Goal: Transaction & Acquisition: Purchase product/service

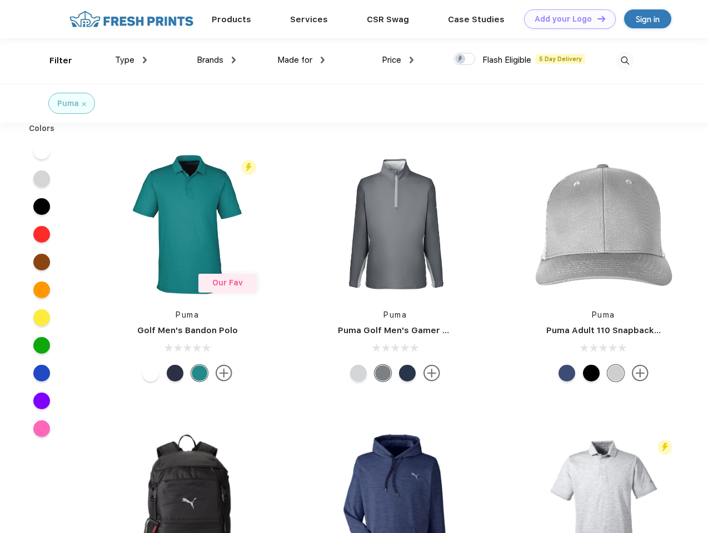
scroll to position [1, 0]
click at [566, 19] on link "Add your Logo Design Tool" at bounding box center [570, 18] width 92 height 19
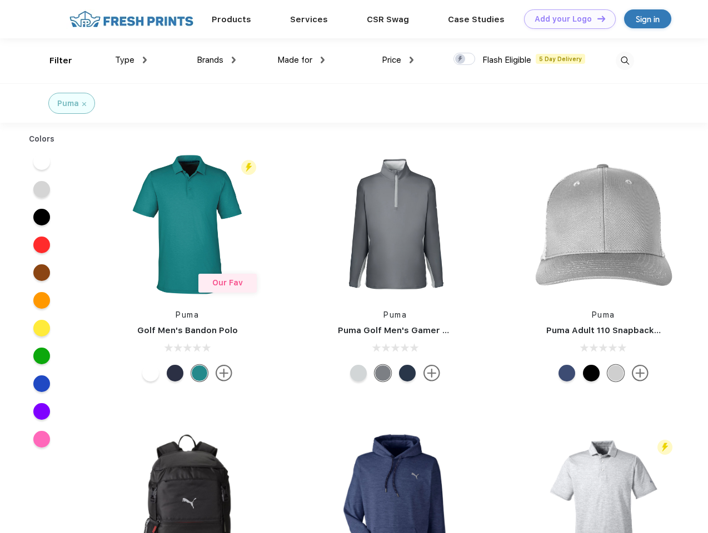
click at [0, 0] on div "Design Tool" at bounding box center [0, 0] width 0 height 0
click at [596, 18] on link "Add your Logo Design Tool" at bounding box center [570, 18] width 92 height 19
click at [53, 61] on div "Filter" at bounding box center [60, 60] width 23 height 13
click at [131, 60] on span "Type" at bounding box center [124, 60] width 19 height 10
click at [216, 60] on span "Brands" at bounding box center [210, 60] width 27 height 10
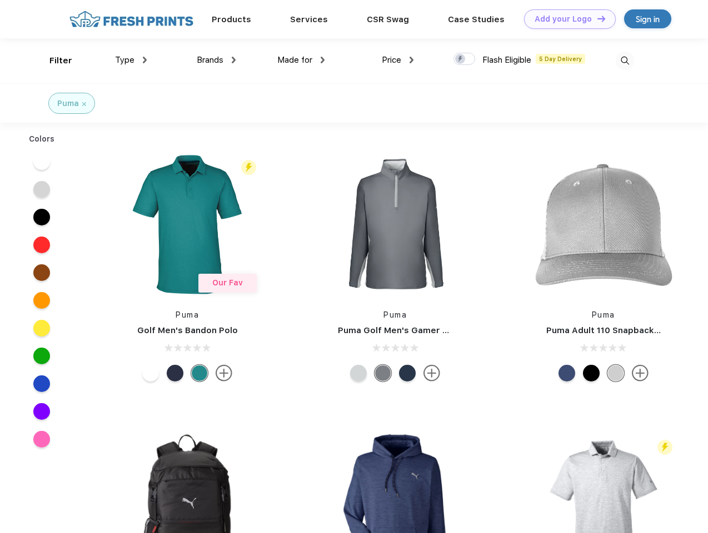
click at [301, 60] on span "Made for" at bounding box center [294, 60] width 35 height 10
click at [398, 60] on span "Price" at bounding box center [391, 60] width 19 height 10
click at [464, 59] on div at bounding box center [464, 59] width 22 height 12
click at [461, 59] on input "checkbox" at bounding box center [456, 55] width 7 height 7
click at [625, 61] on img at bounding box center [625, 61] width 18 height 18
